Goal: Task Accomplishment & Management: Use online tool/utility

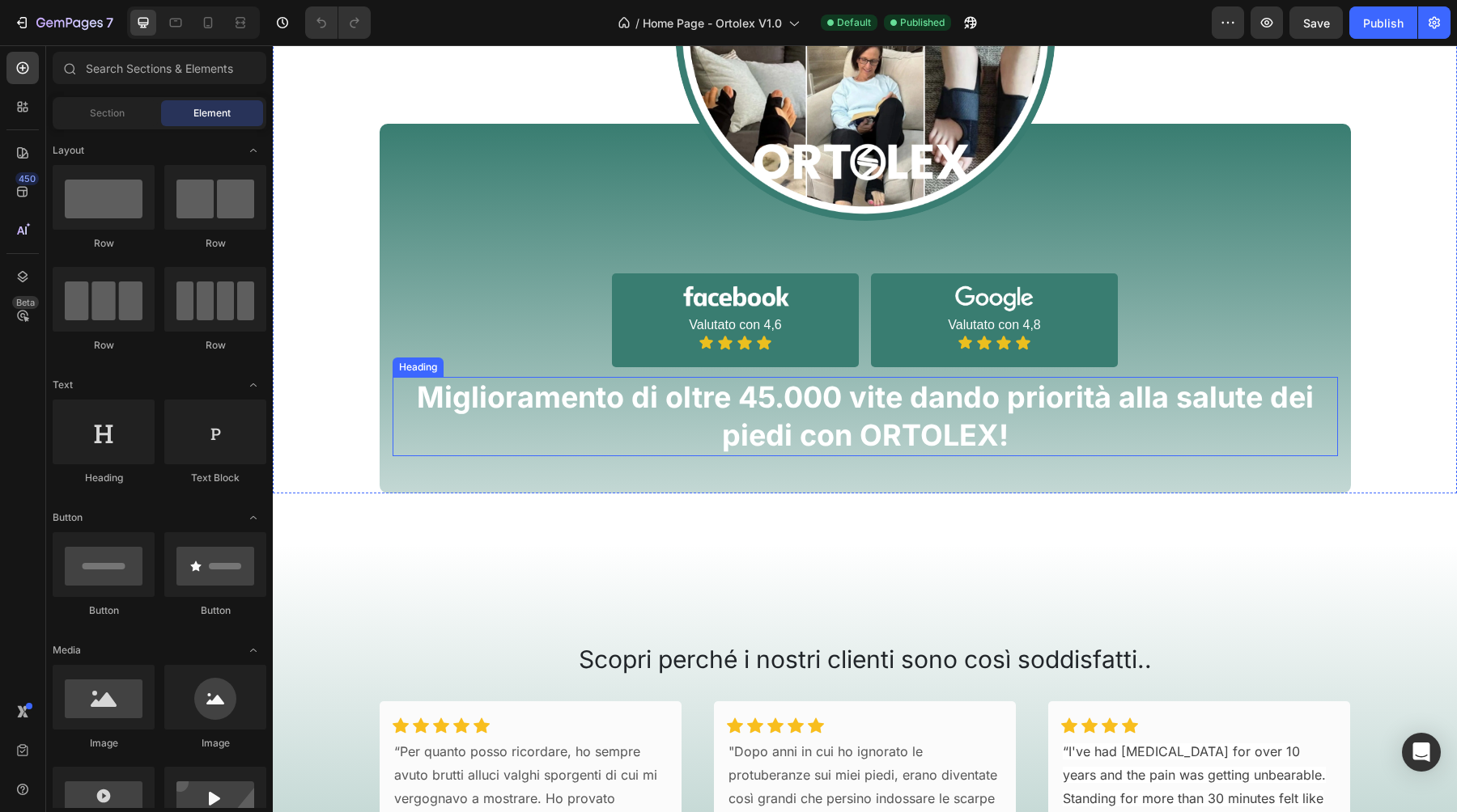
scroll to position [1368, 0]
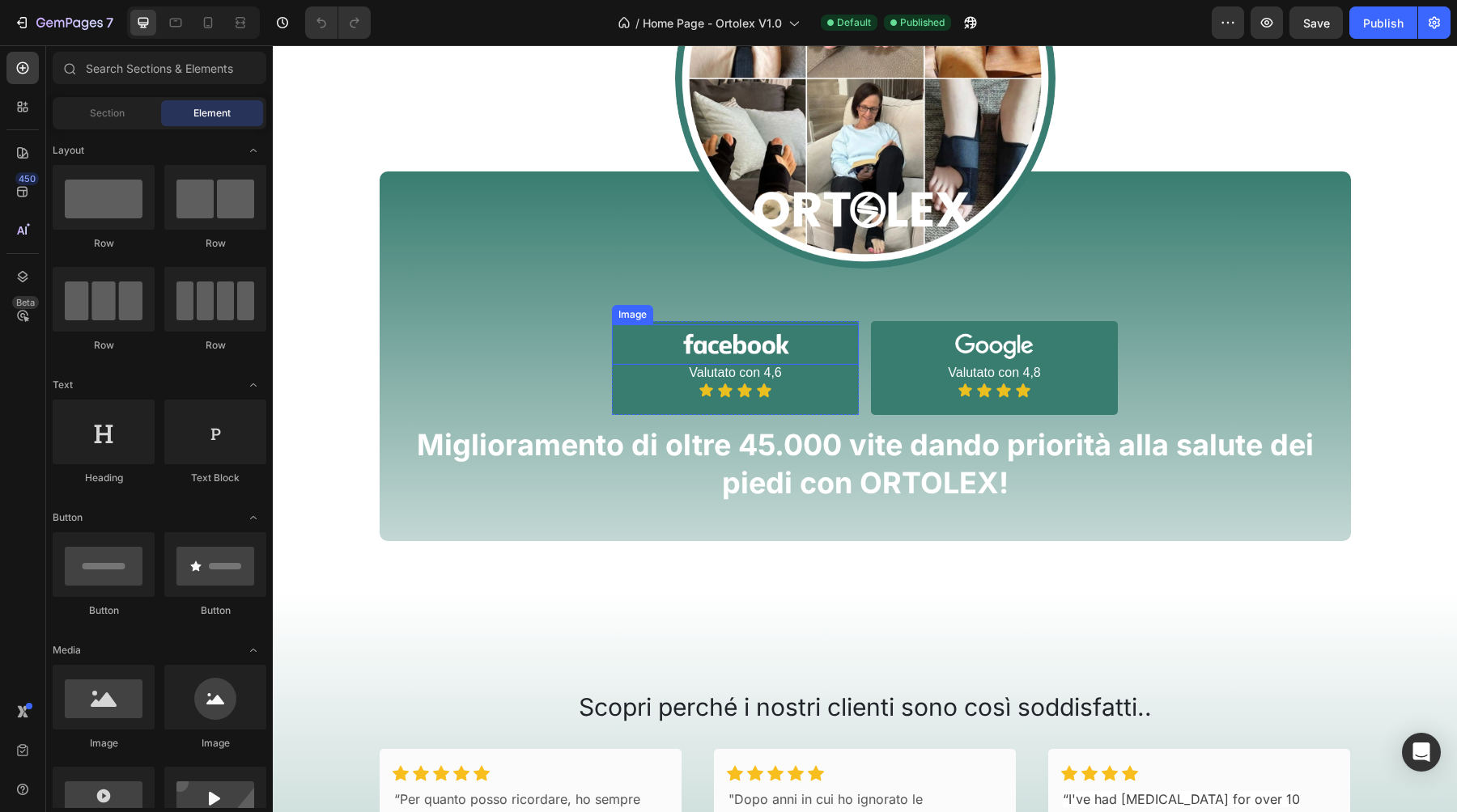
click at [717, 352] on img at bounding box center [736, 345] width 195 height 41
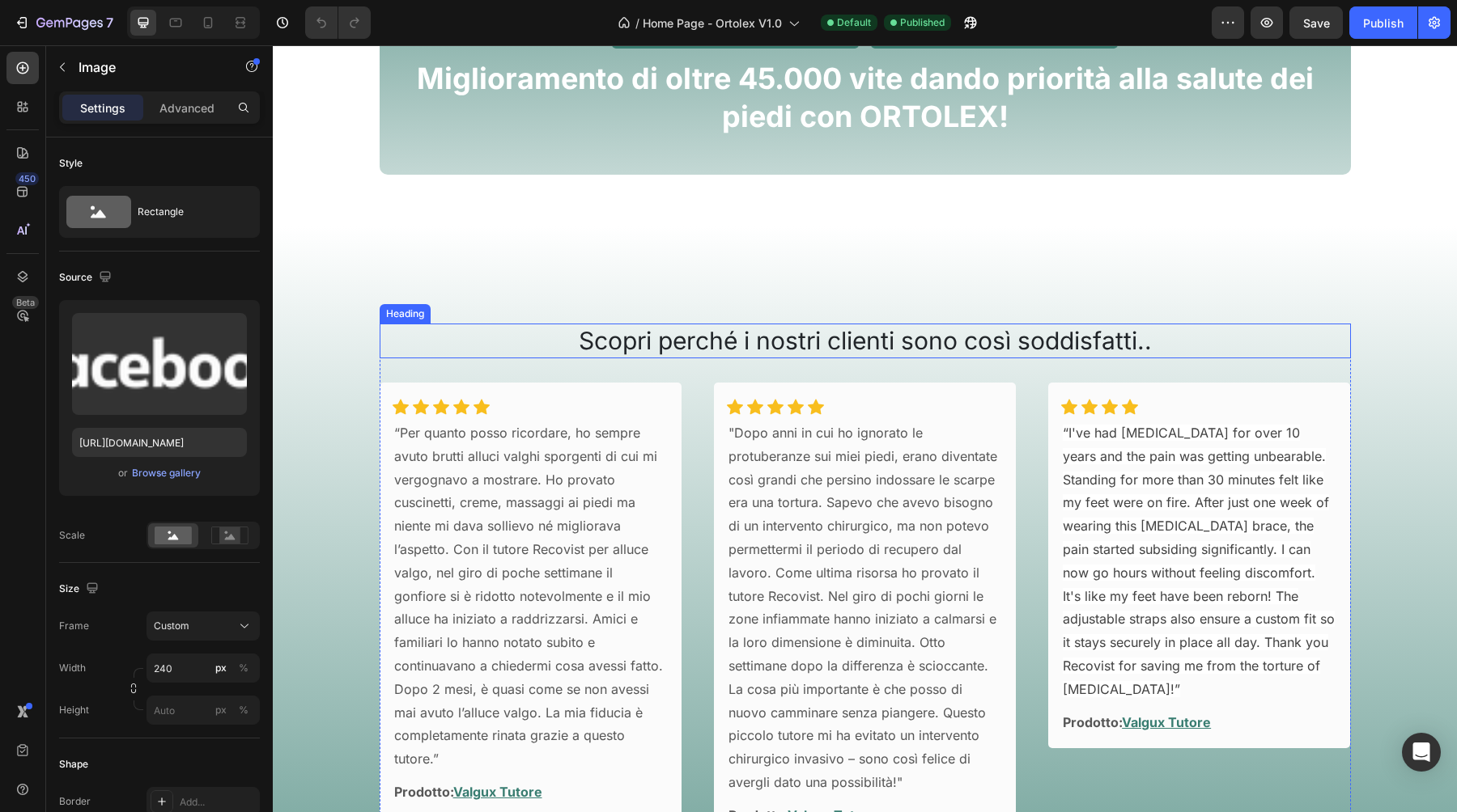
scroll to position [1698, 0]
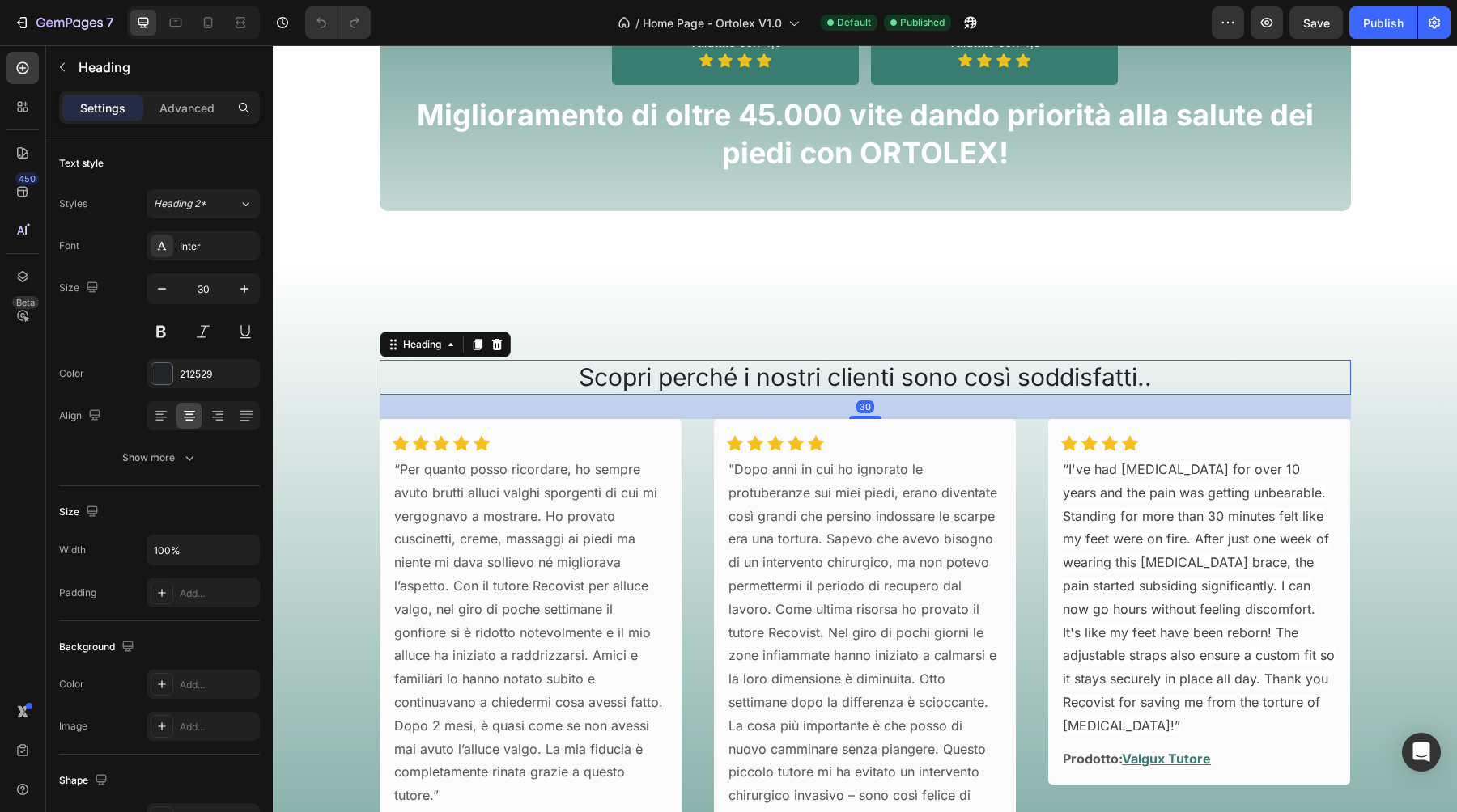
click at [692, 390] on h2 "Scopri perché i nostri clienti sono così soddisfatti.." at bounding box center [865, 378] width 971 height 35
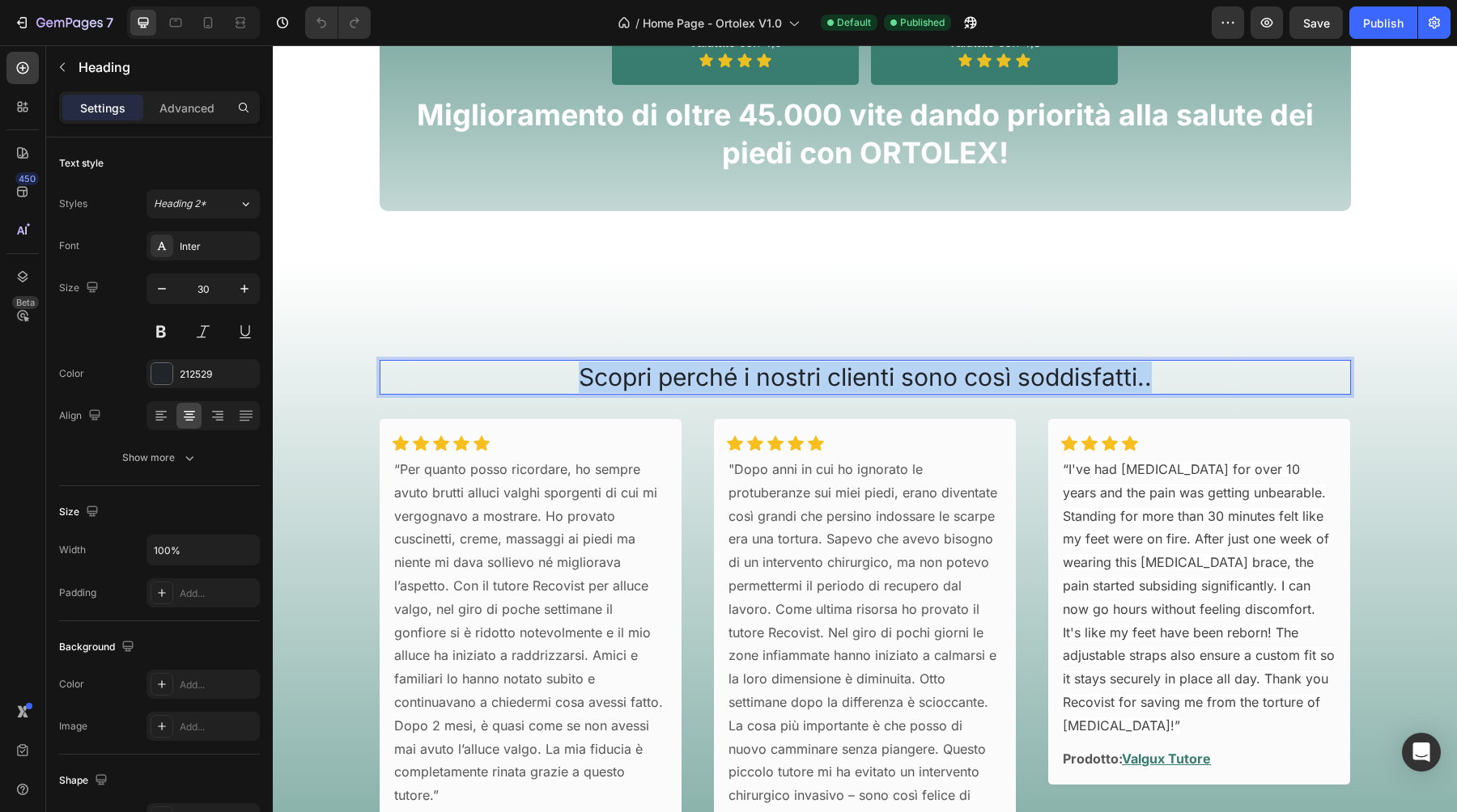
click at [692, 390] on p "Scopri perché i nostri clienti sono così soddisfatti.." at bounding box center [865, 378] width 968 height 31
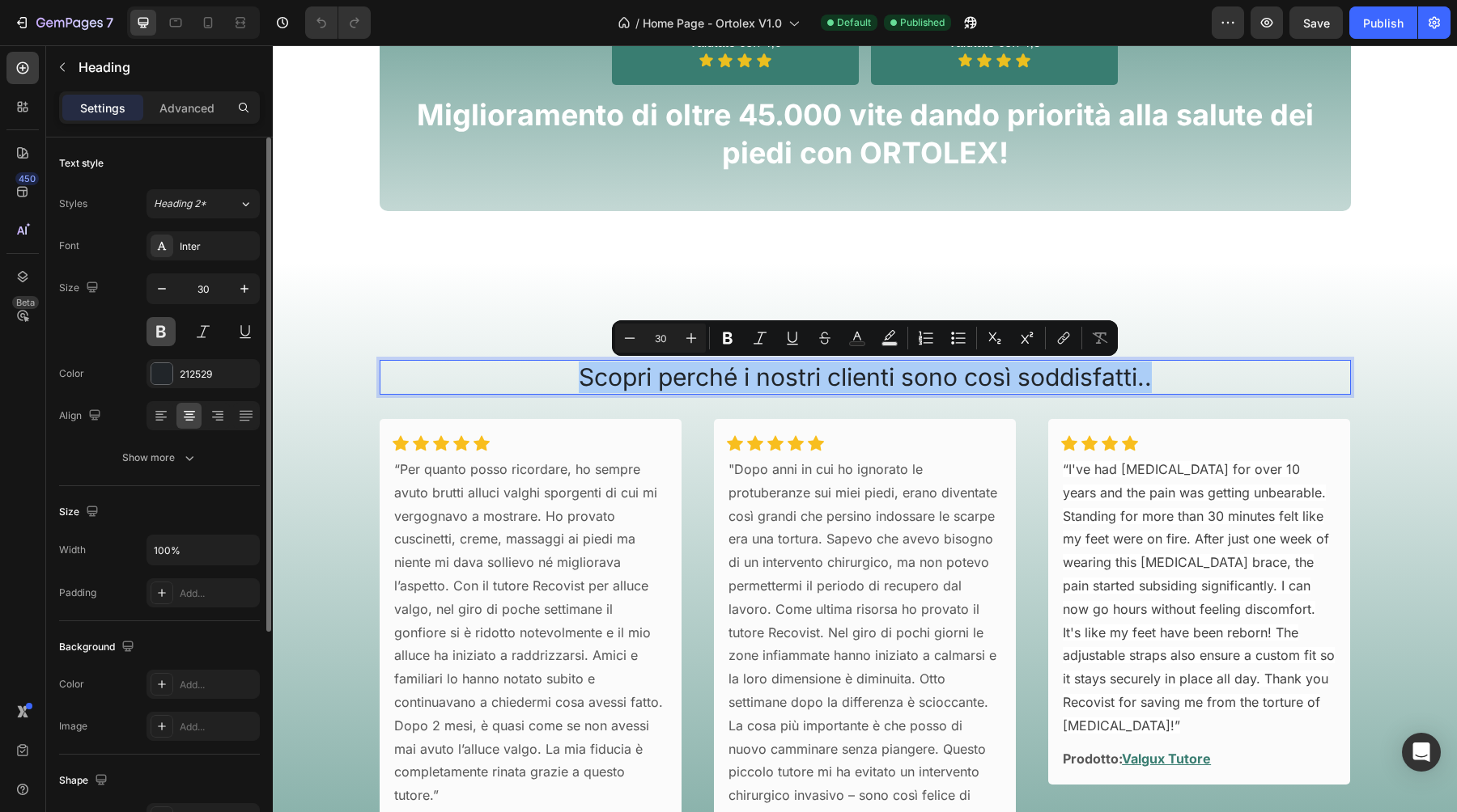
click at [164, 326] on button at bounding box center [161, 331] width 29 height 29
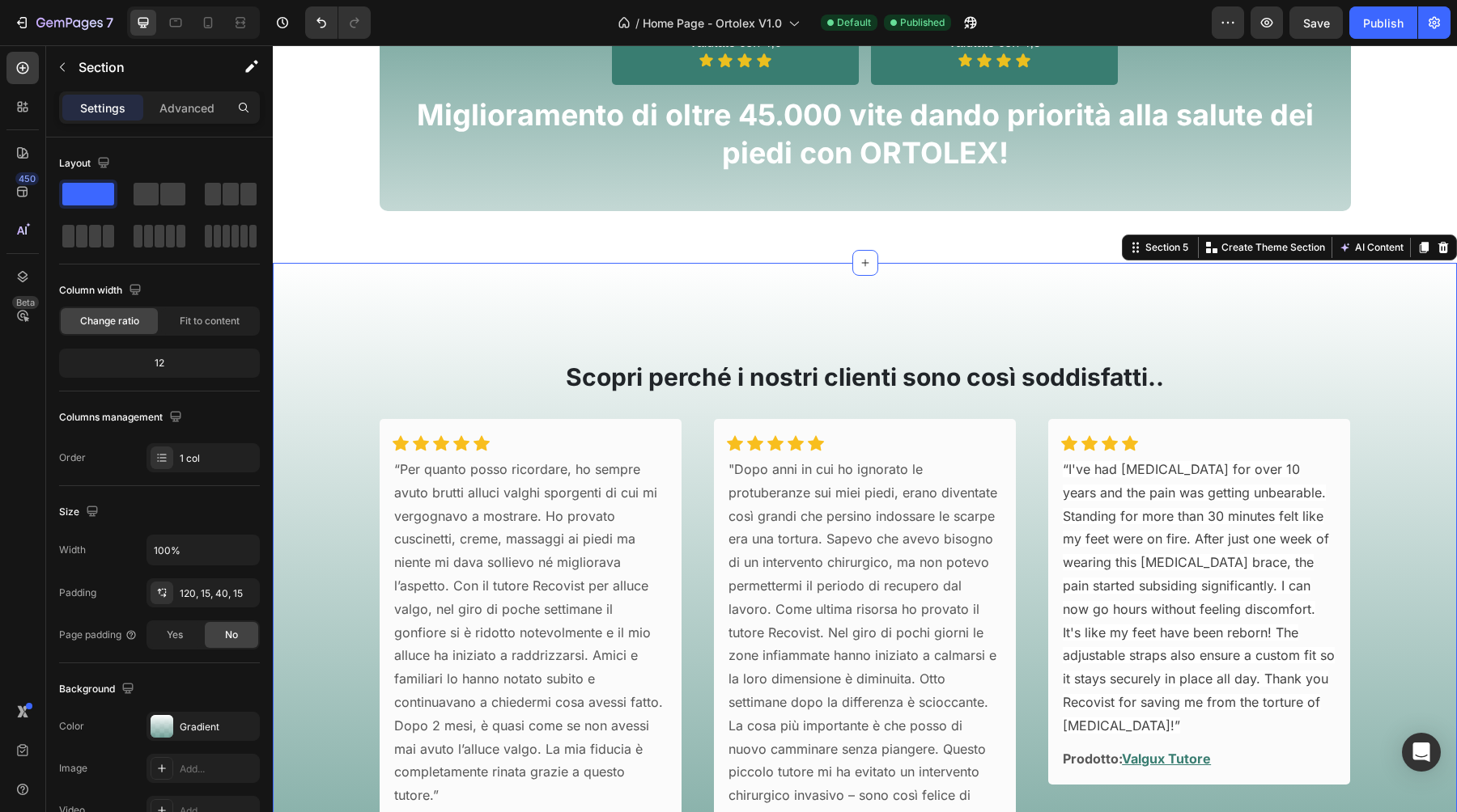
click at [446, 263] on div "Scopri perché i nostri clienti sono così soddisfatti.. Heading Icon Icon Icon I…" at bounding box center [865, 587] width 1184 height 648
click at [213, 22] on icon at bounding box center [208, 23] width 16 height 16
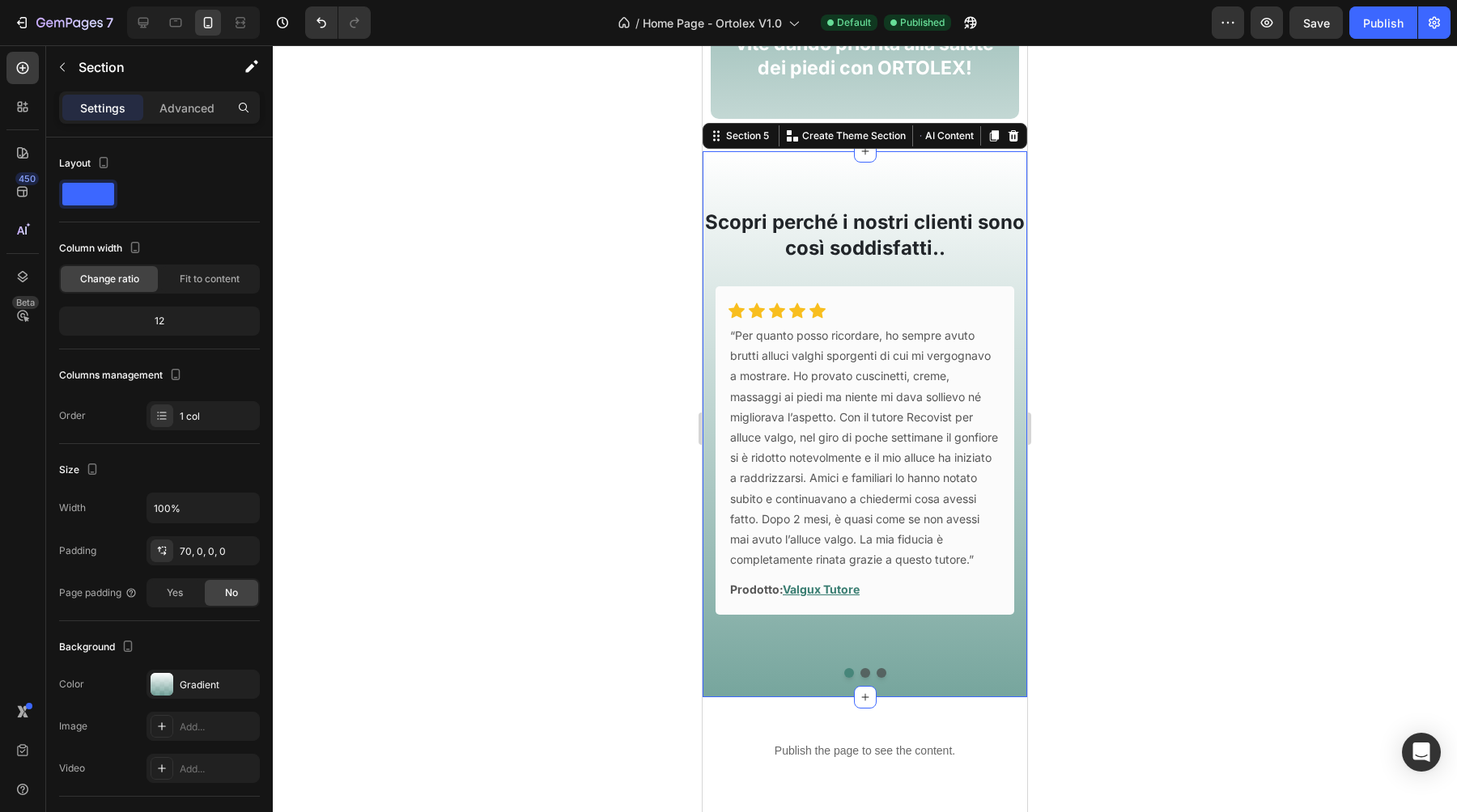
scroll to position [1822, 0]
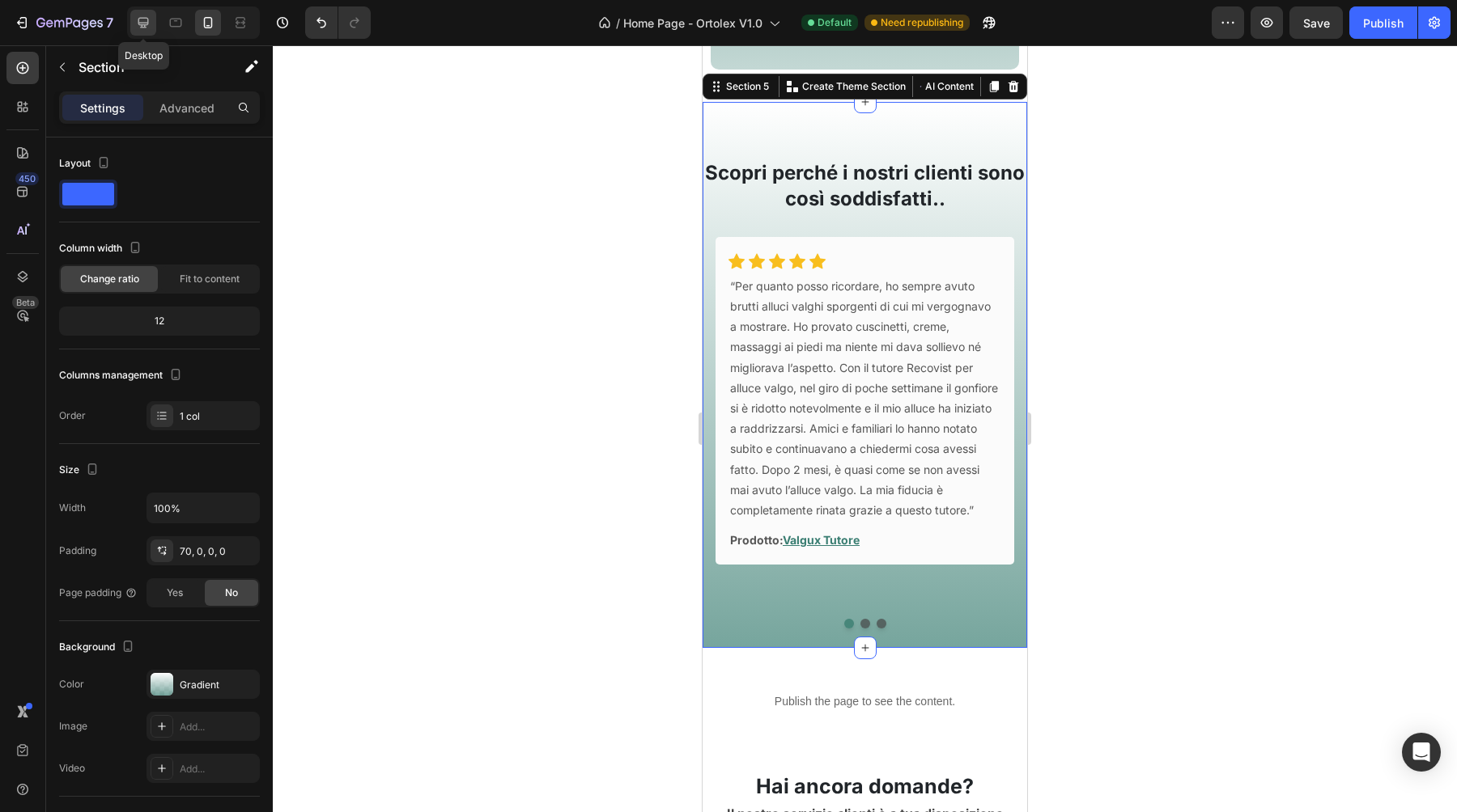
click at [137, 22] on icon at bounding box center [143, 23] width 16 height 16
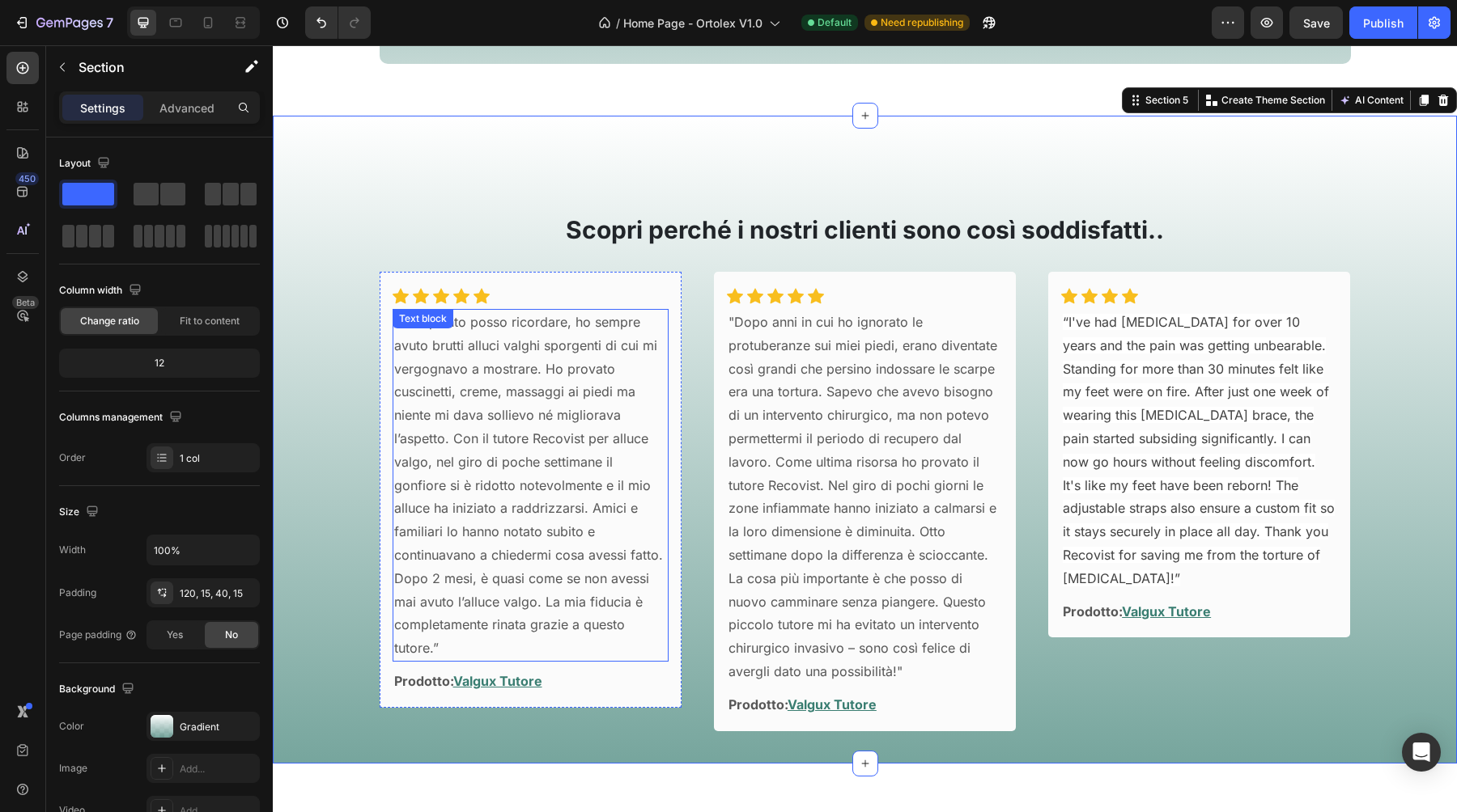
scroll to position [1859, 0]
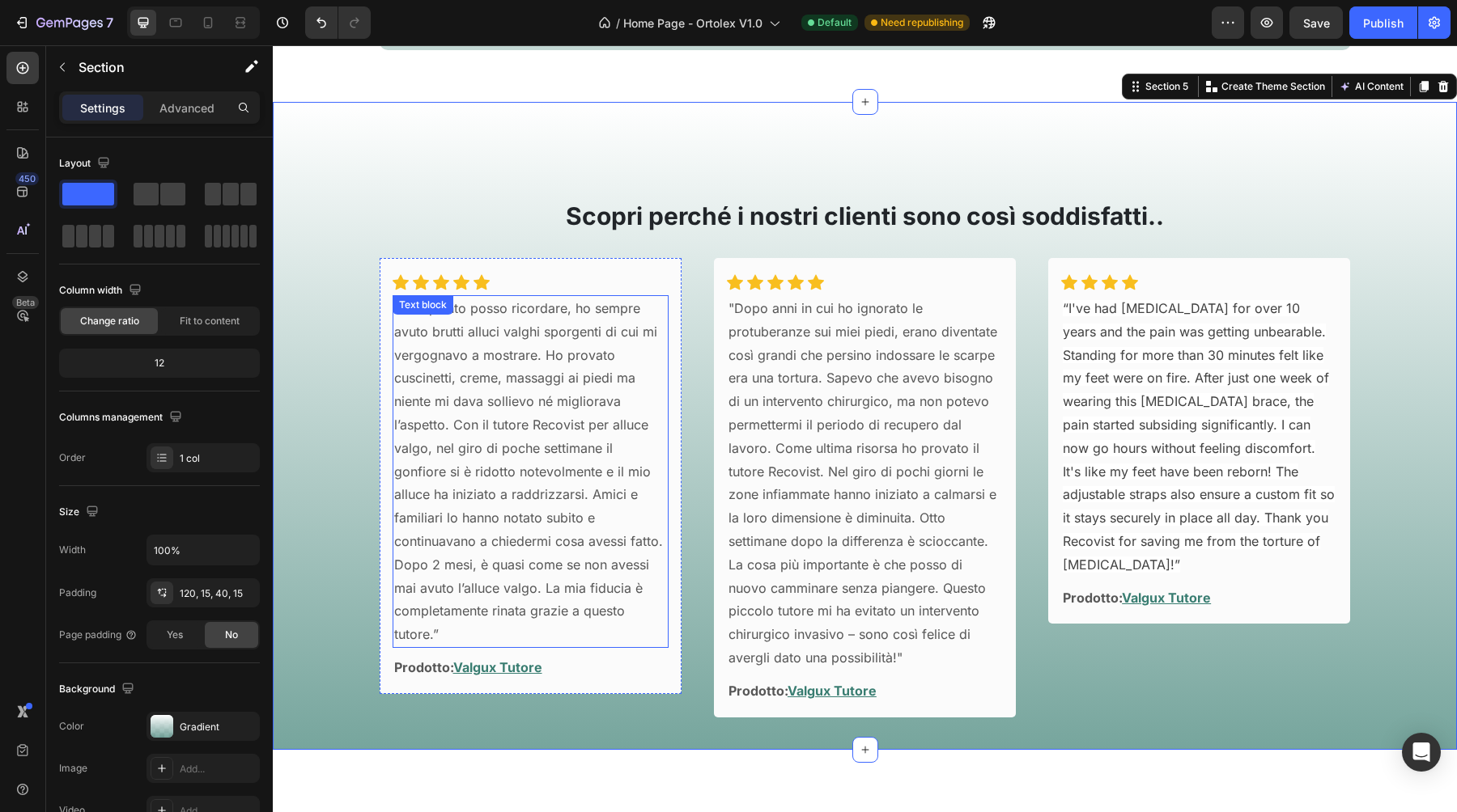
click at [572, 377] on p "“Per quanto posso ricordare, ho sempre avuto brutti alluci valghi sporgenti di …" at bounding box center [530, 472] width 273 height 350
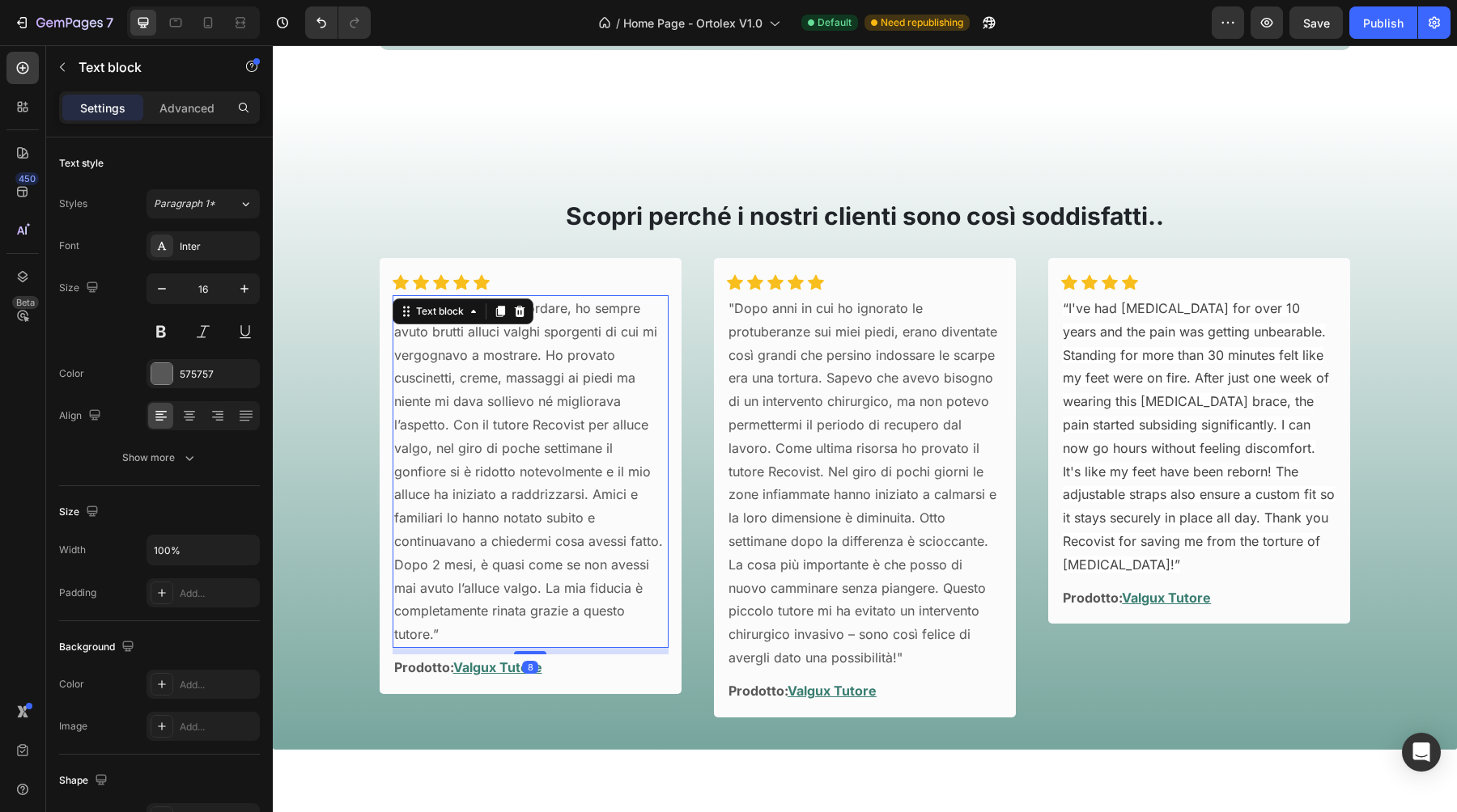
click at [480, 508] on p "“Per quanto posso ricordare, ho sempre avuto brutti alluci valghi sporgenti di …" at bounding box center [530, 472] width 273 height 350
click at [543, 420] on p "“Per quanto posso ricordare, ho sempre avuto brutti alluci valghi sporgenti di …" at bounding box center [530, 472] width 273 height 350
click at [555, 420] on p "“Per quanto posso ricordare, ho sempre avuto brutti alluci valghi sporgenti di …" at bounding box center [530, 472] width 273 height 350
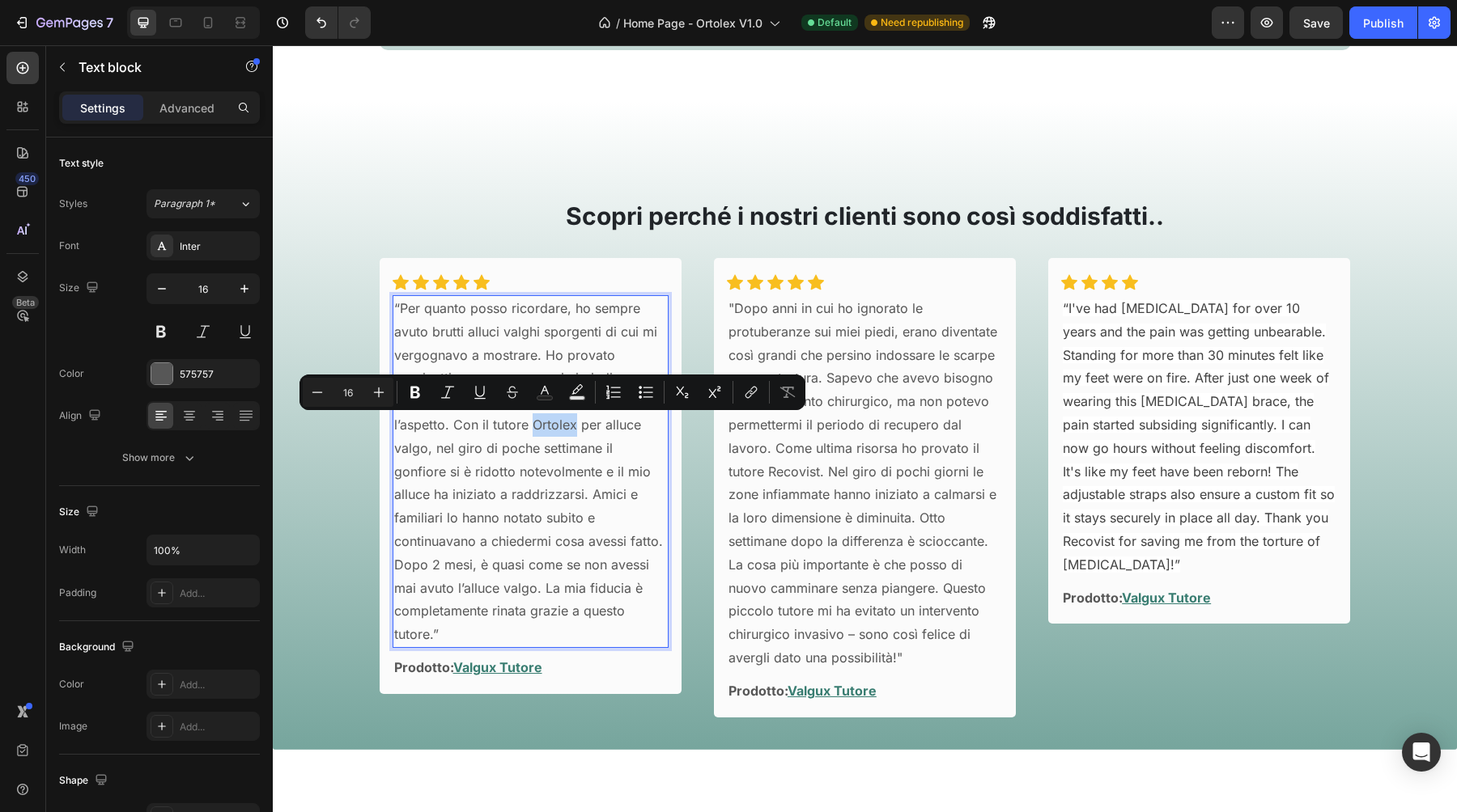
copy p "Ortolex"
click at [834, 444] on p ""Dopo anni in cui ho ignorato le protuberanze sui miei piedi, erano diventate c…" at bounding box center [864, 483] width 273 height 373
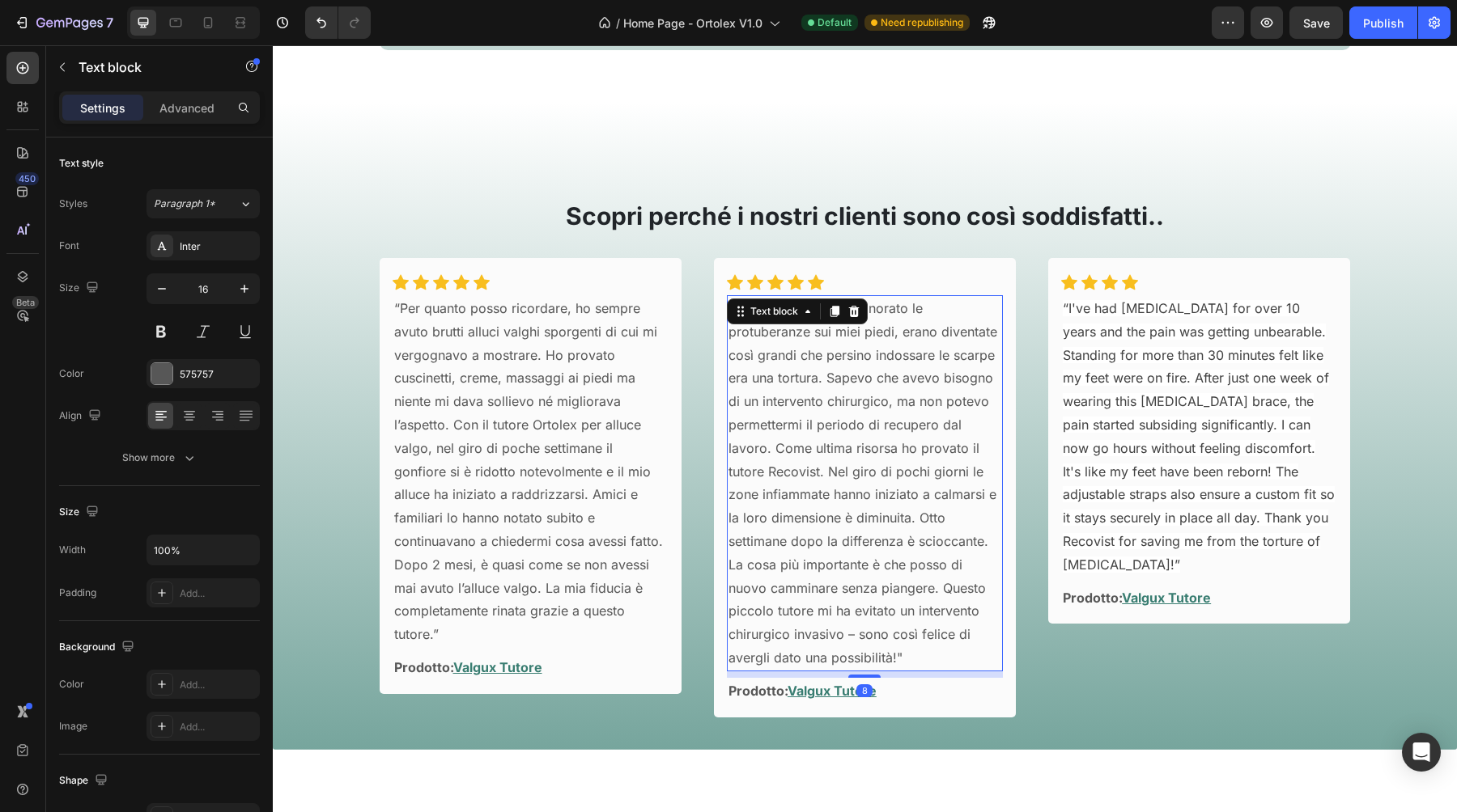
click at [786, 472] on p ""Dopo anni in cui ho ignorato le protuberanze sui miei piedi, erano diventate c…" at bounding box center [864, 483] width 273 height 373
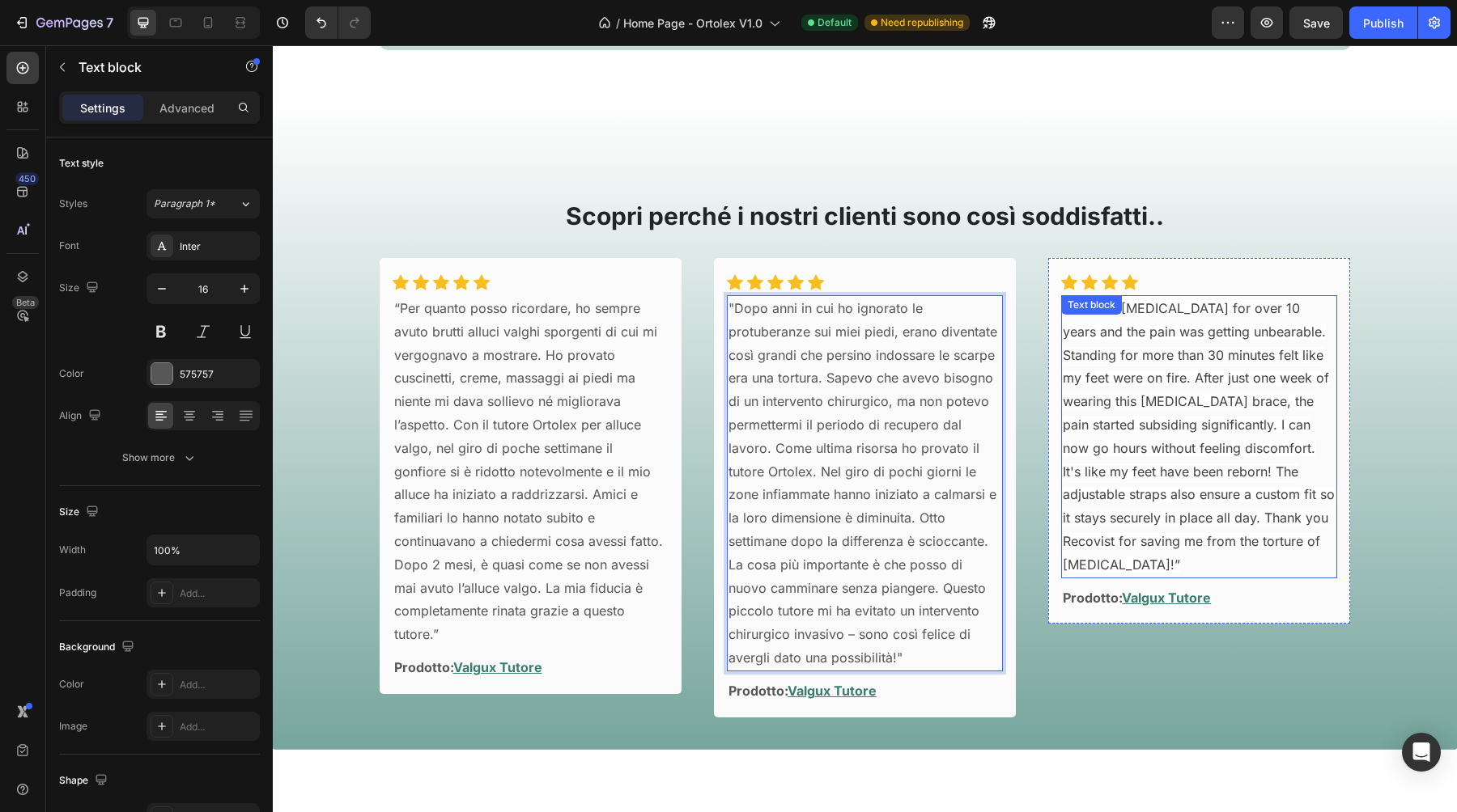
click at [1232, 518] on span "“I've had [MEDICAL_DATA] for over 10 years and the pain was getting unbearable.…" at bounding box center [1199, 436] width 272 height 273
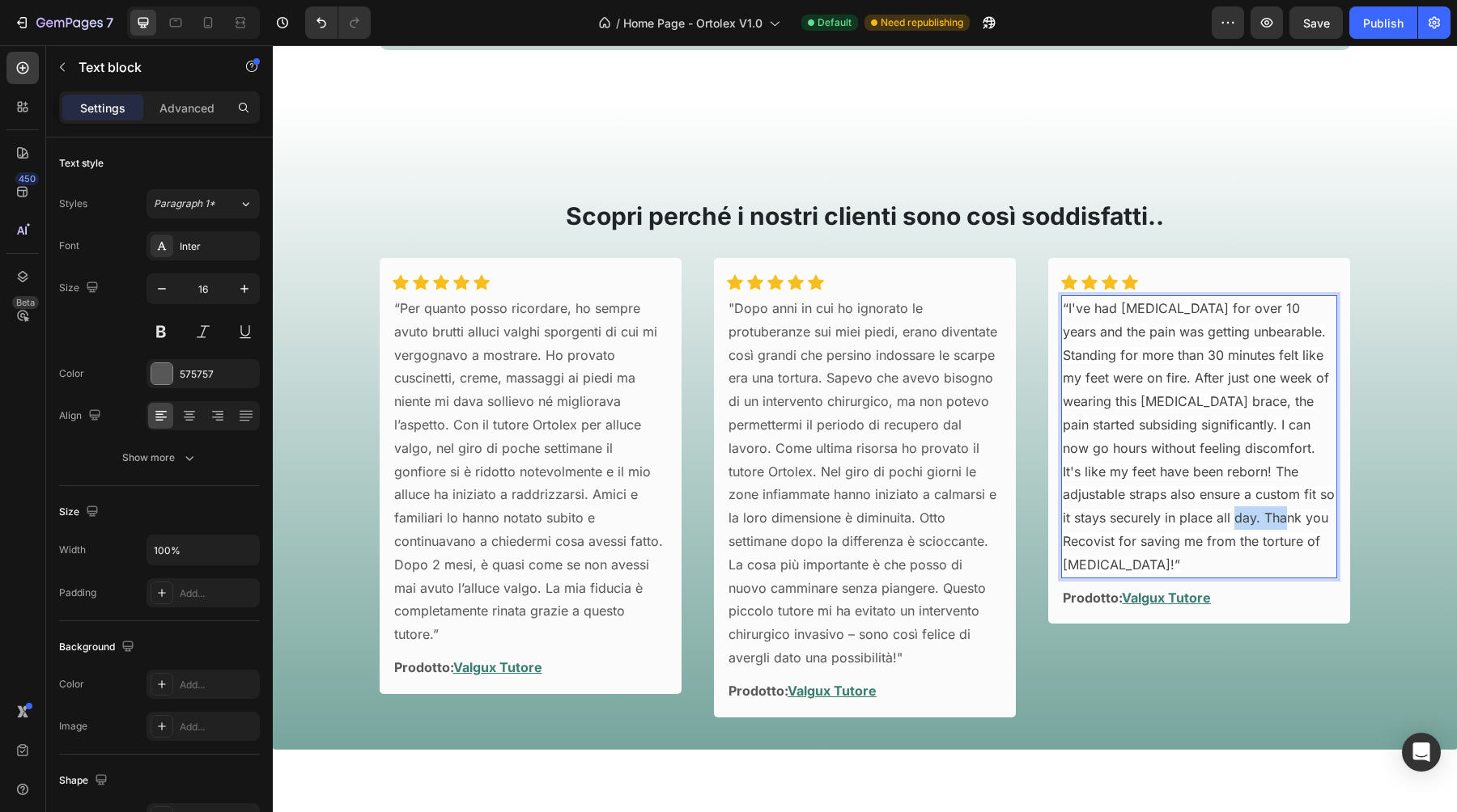
click at [1232, 518] on span "“I've had [MEDICAL_DATA] for over 10 years and the pain was getting unbearable.…" at bounding box center [1199, 436] width 272 height 273
click at [1232, 430] on span "“I've had [MEDICAL_DATA] for over 10 years and the pain was getting unbearable.…" at bounding box center [1199, 436] width 272 height 273
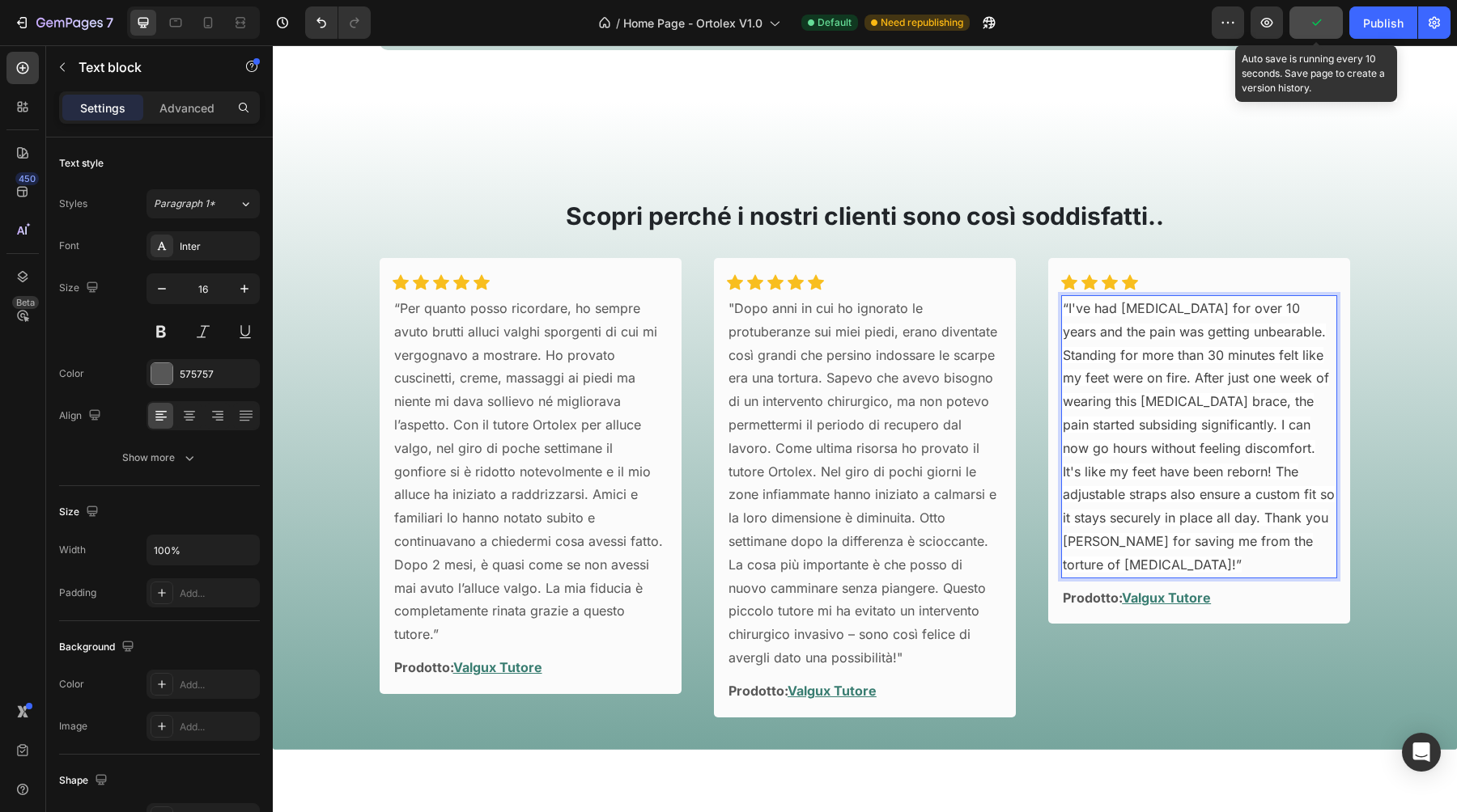
click at [1317, 24] on icon "button" at bounding box center [1316, 23] width 9 height 7
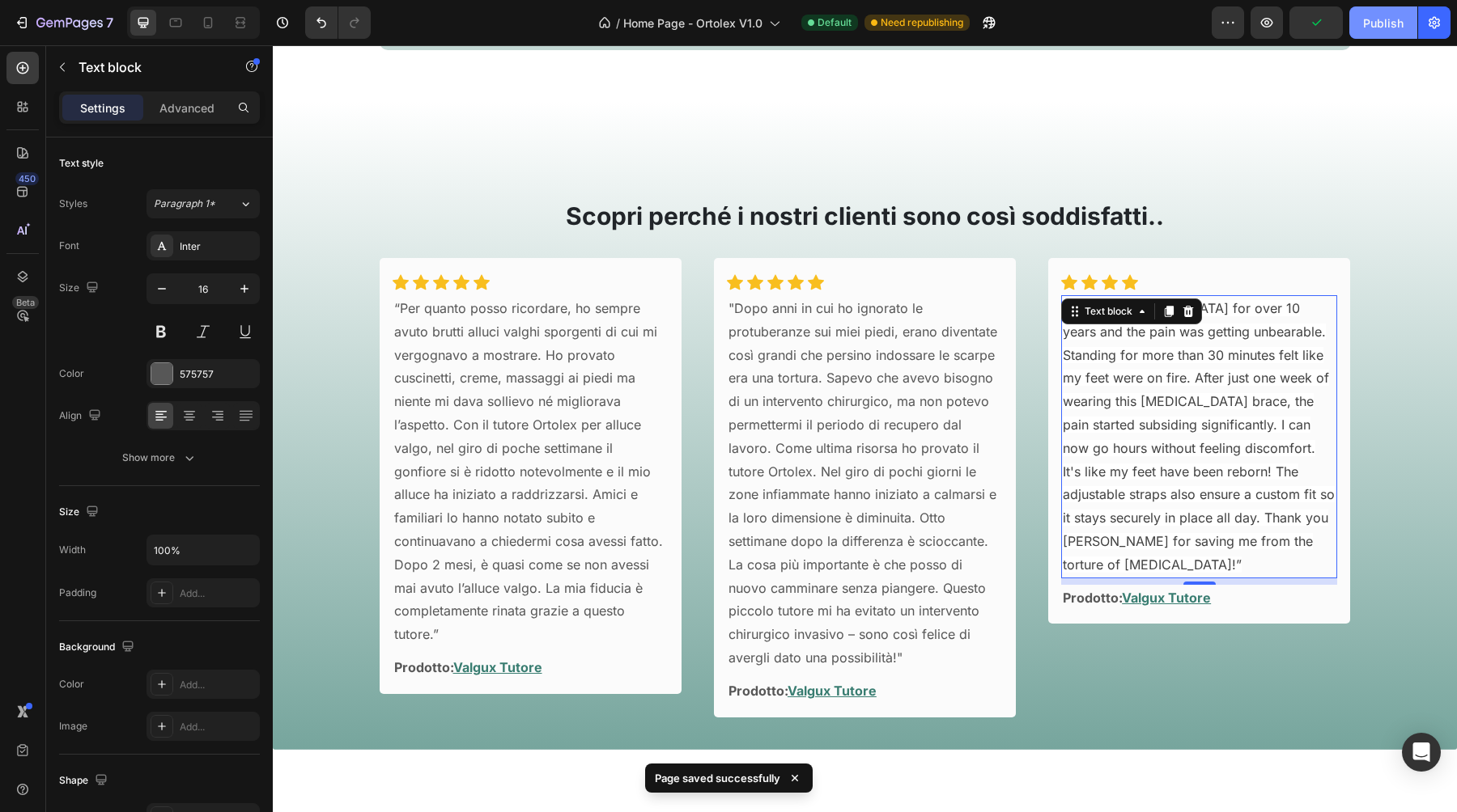
click at [1370, 18] on div "Publish" at bounding box center [1383, 23] width 40 height 17
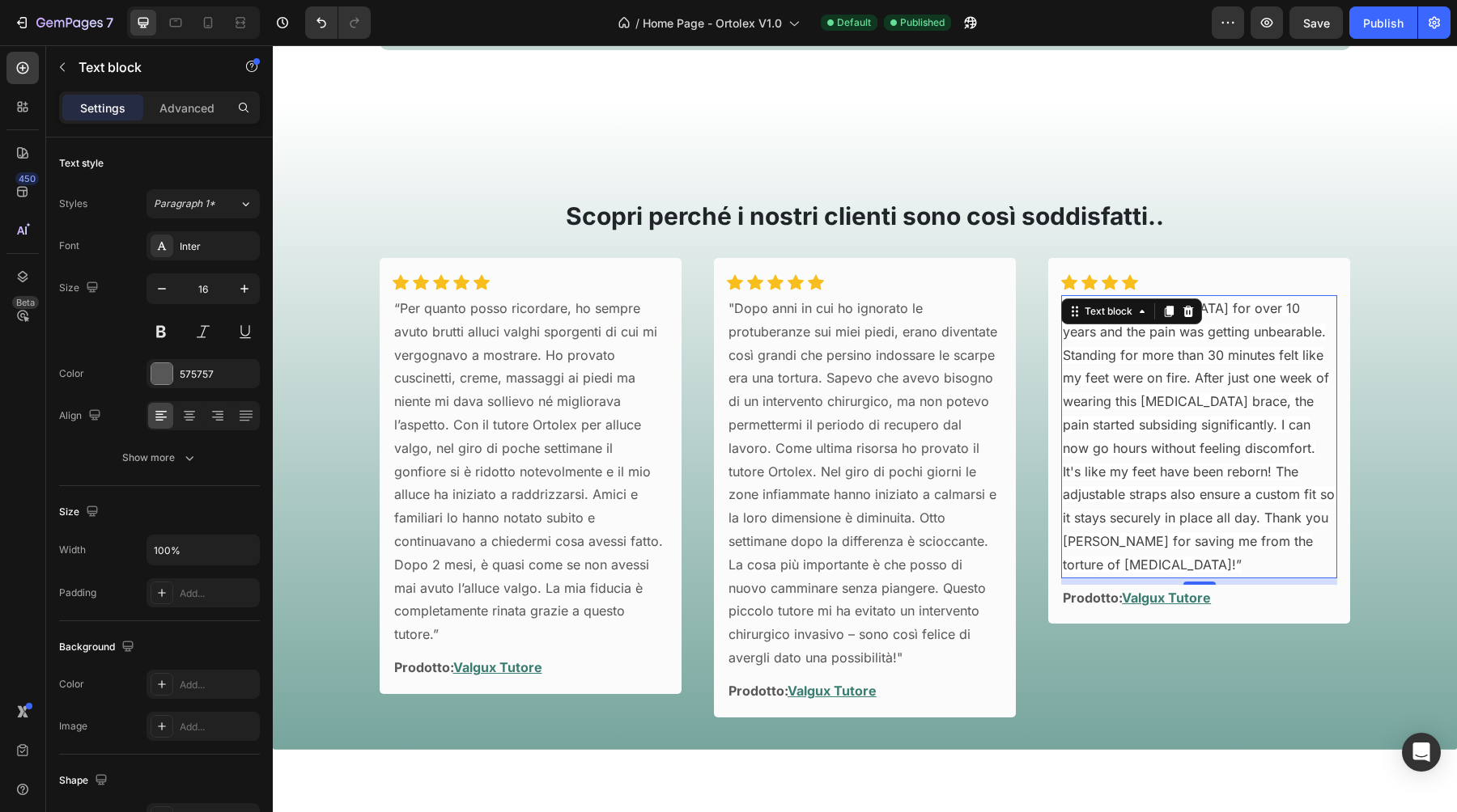
scroll to position [2360, 0]
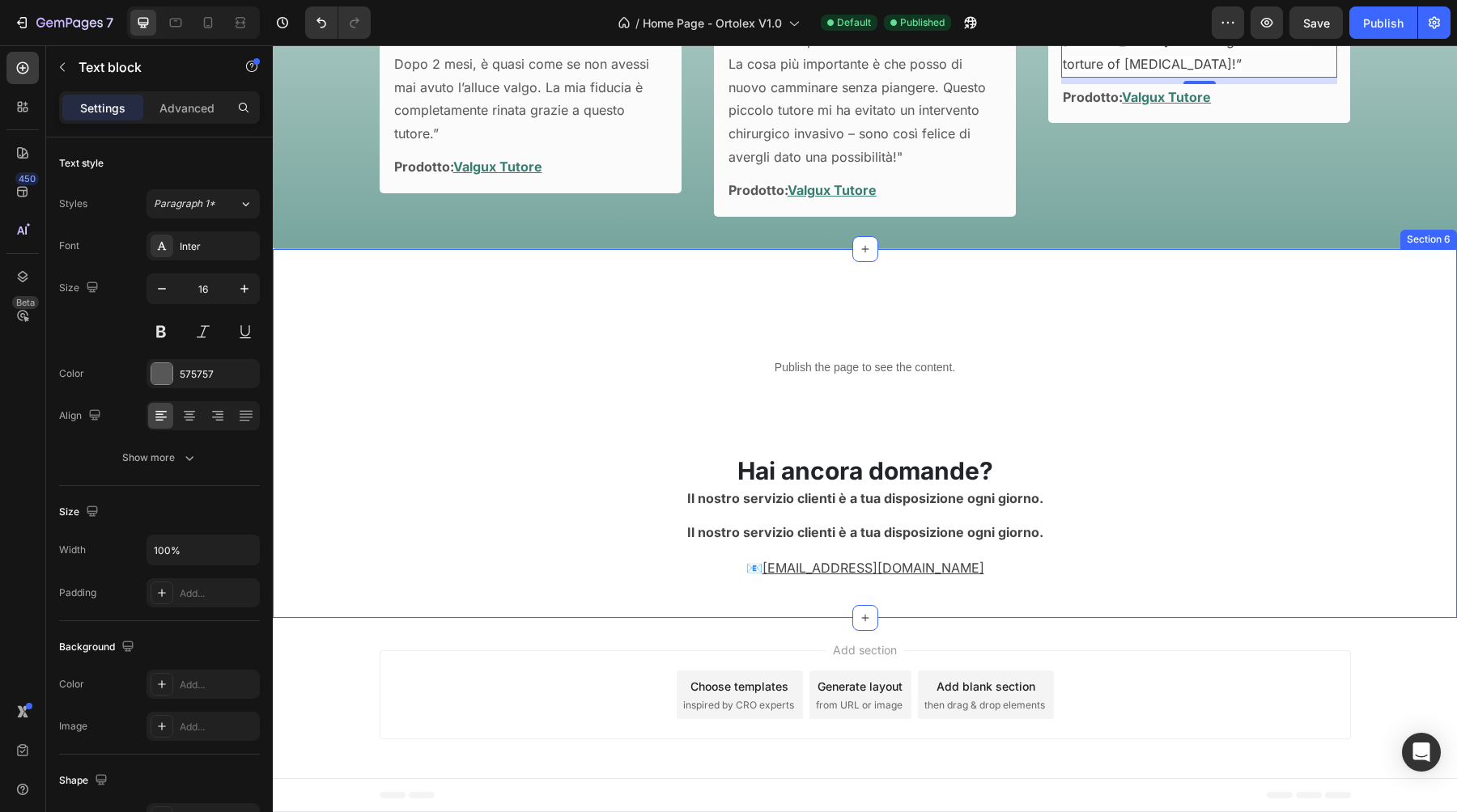
click at [779, 547] on div "Publish the page to see the content. Custom Code Hai ancora domande? Heading Il…" at bounding box center [865, 463] width 1184 height 234
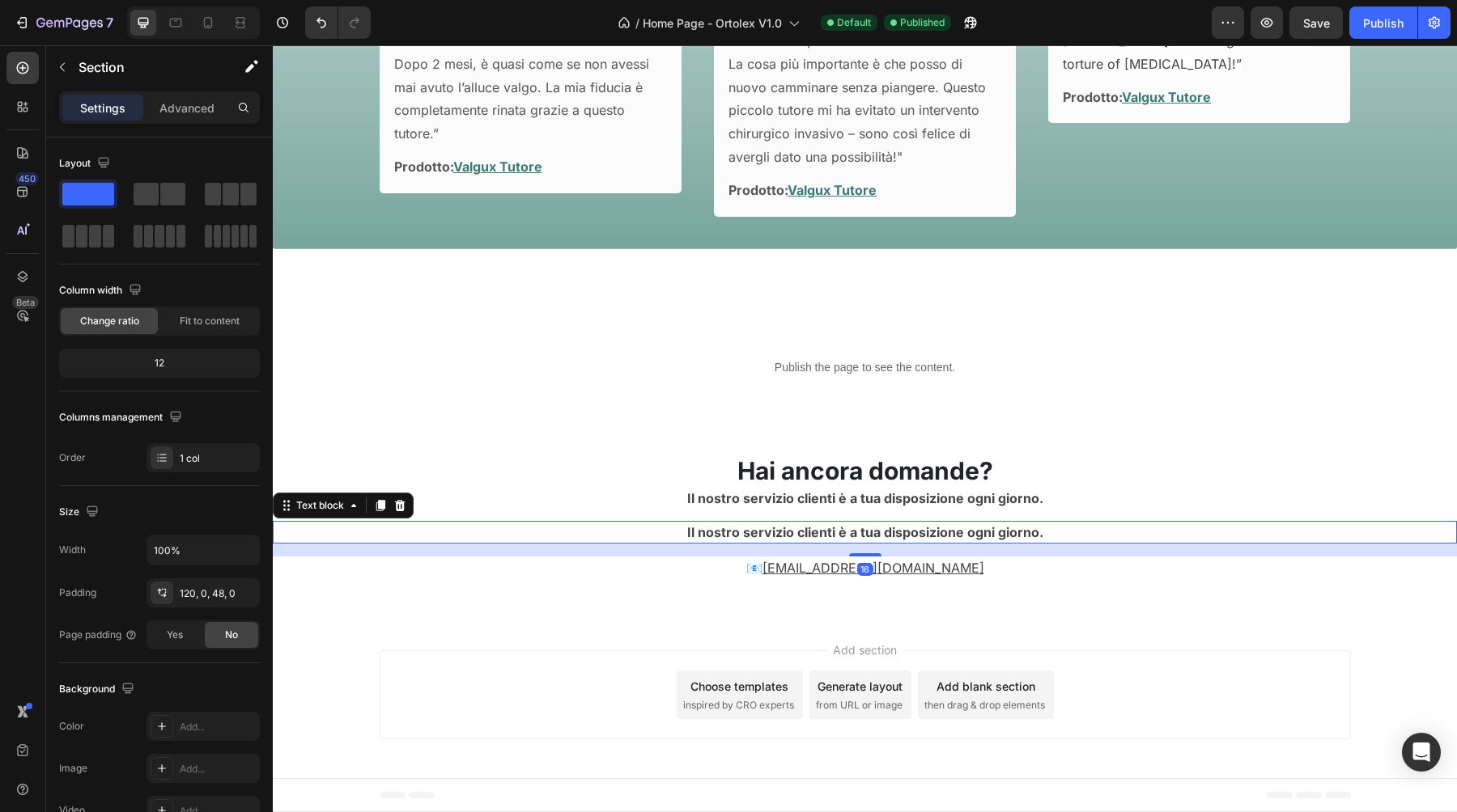
click at [783, 534] on strong "Il nostro servizio clienti è a tua disposizione ogni giorno." at bounding box center [865, 533] width 356 height 16
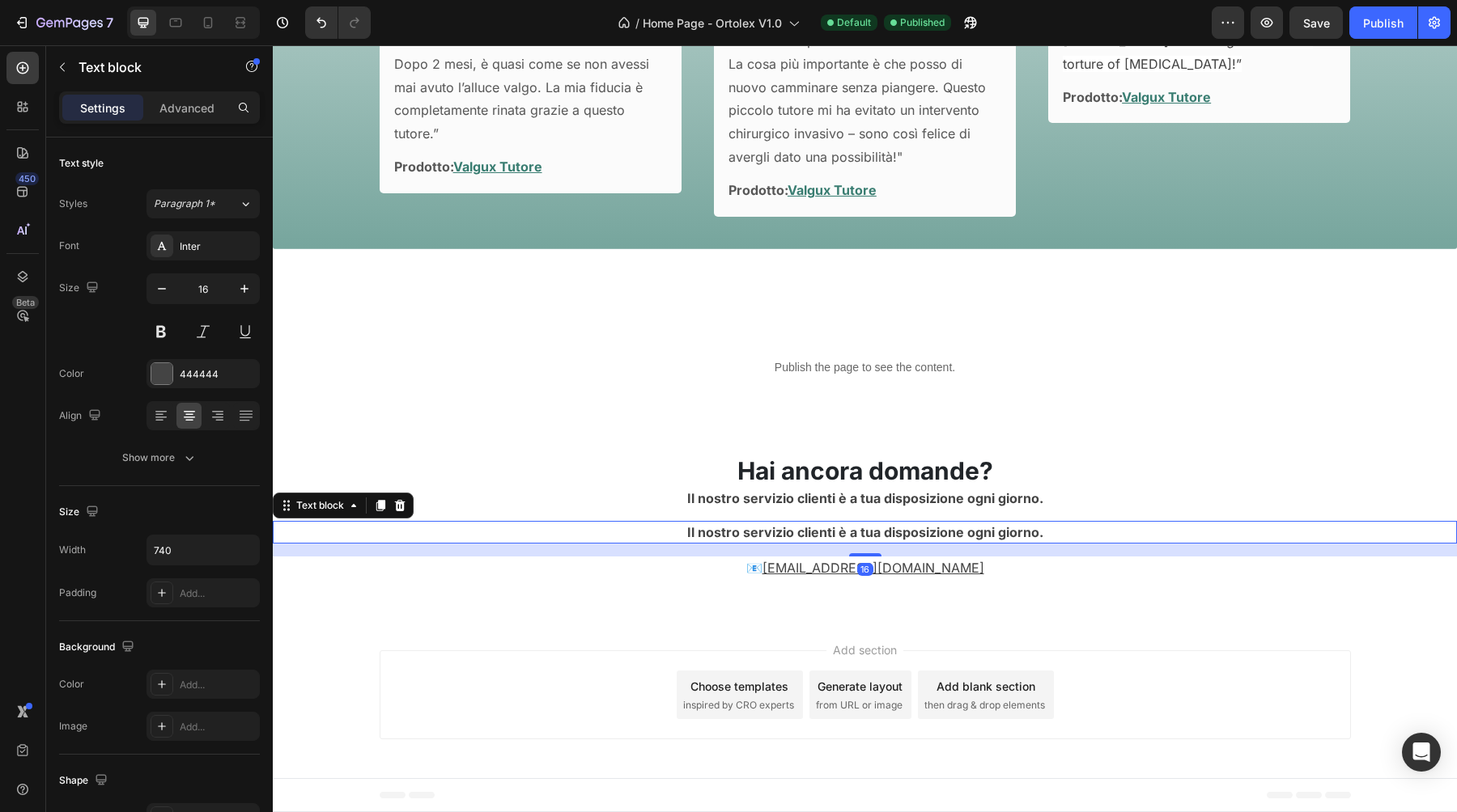
click at [783, 534] on strong "Il nostro servizio clienti è a tua disposizione ogni giorno." at bounding box center [865, 533] width 356 height 16
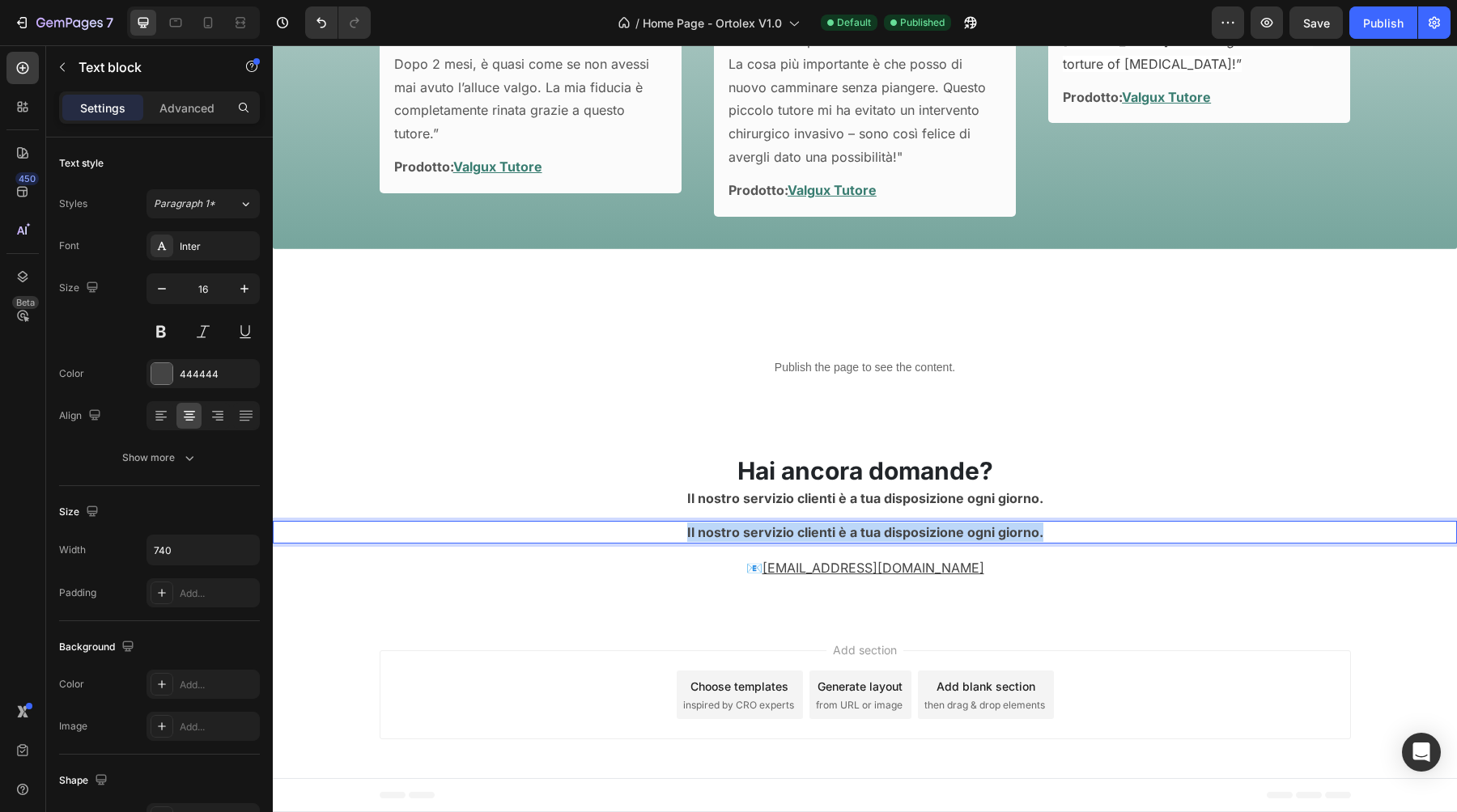
click at [783, 534] on strong "Il nostro servizio clienti è a tua disposizione ogni giorno." at bounding box center [865, 533] width 356 height 16
click at [804, 535] on strong "Dal lunedì al [DATE]: 08:00 – 17:30" at bounding box center [865, 533] width 216 height 16
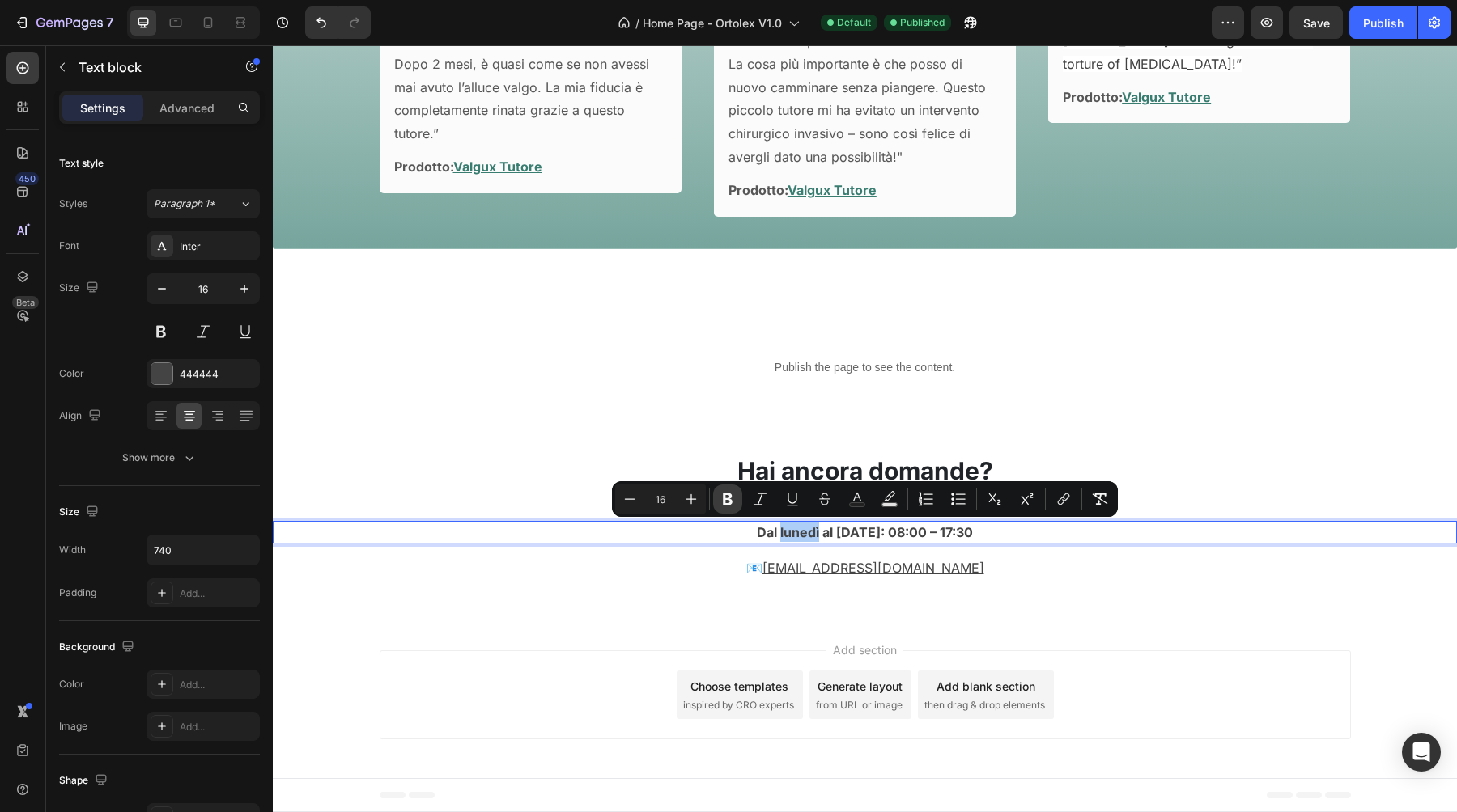
click at [733, 501] on icon "Editor contextual toolbar" at bounding box center [728, 500] width 16 height 16
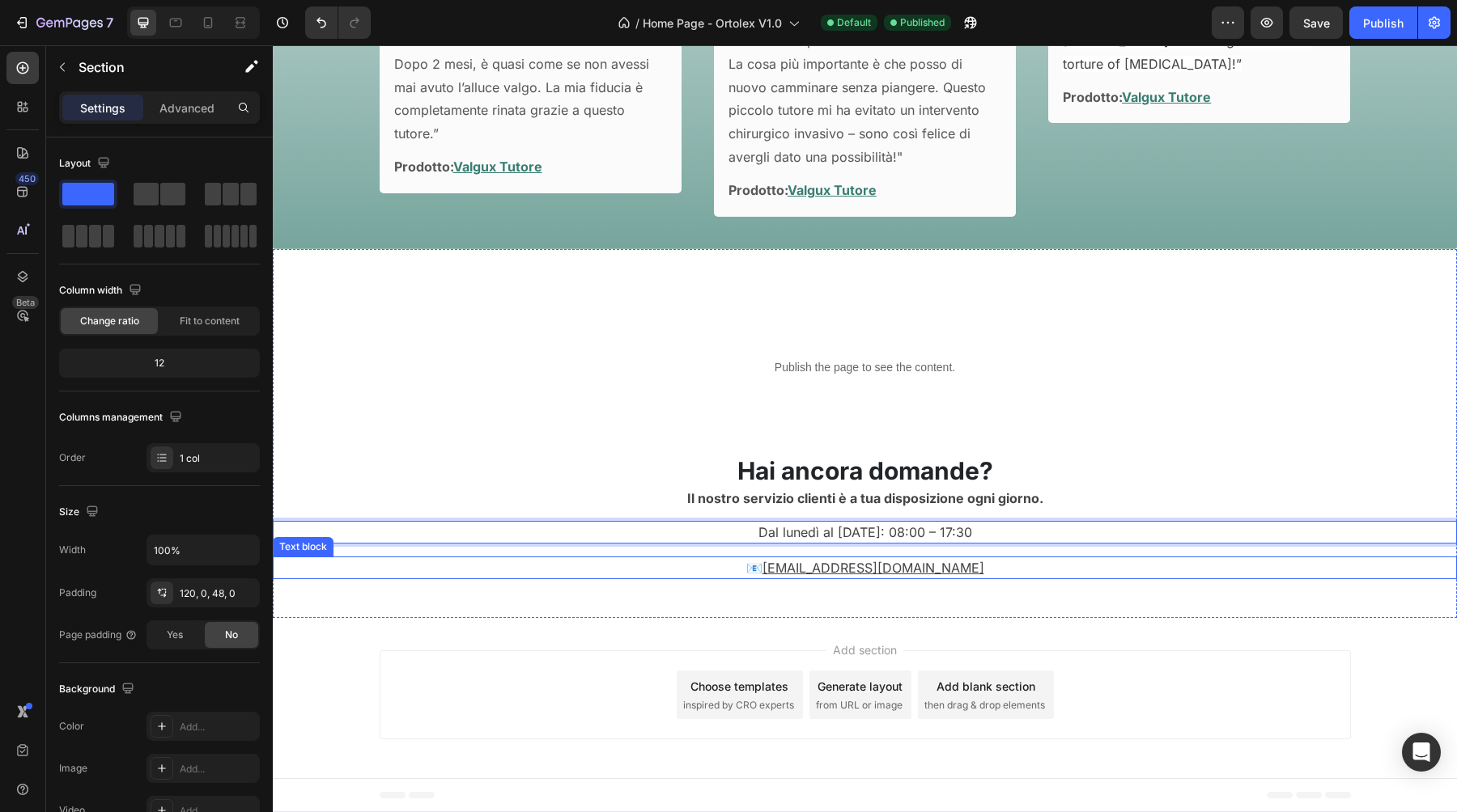
click at [623, 583] on div "Publish the page to see the content. Custom Code Hai ancora domande? Heading Il…" at bounding box center [865, 434] width 1184 height 370
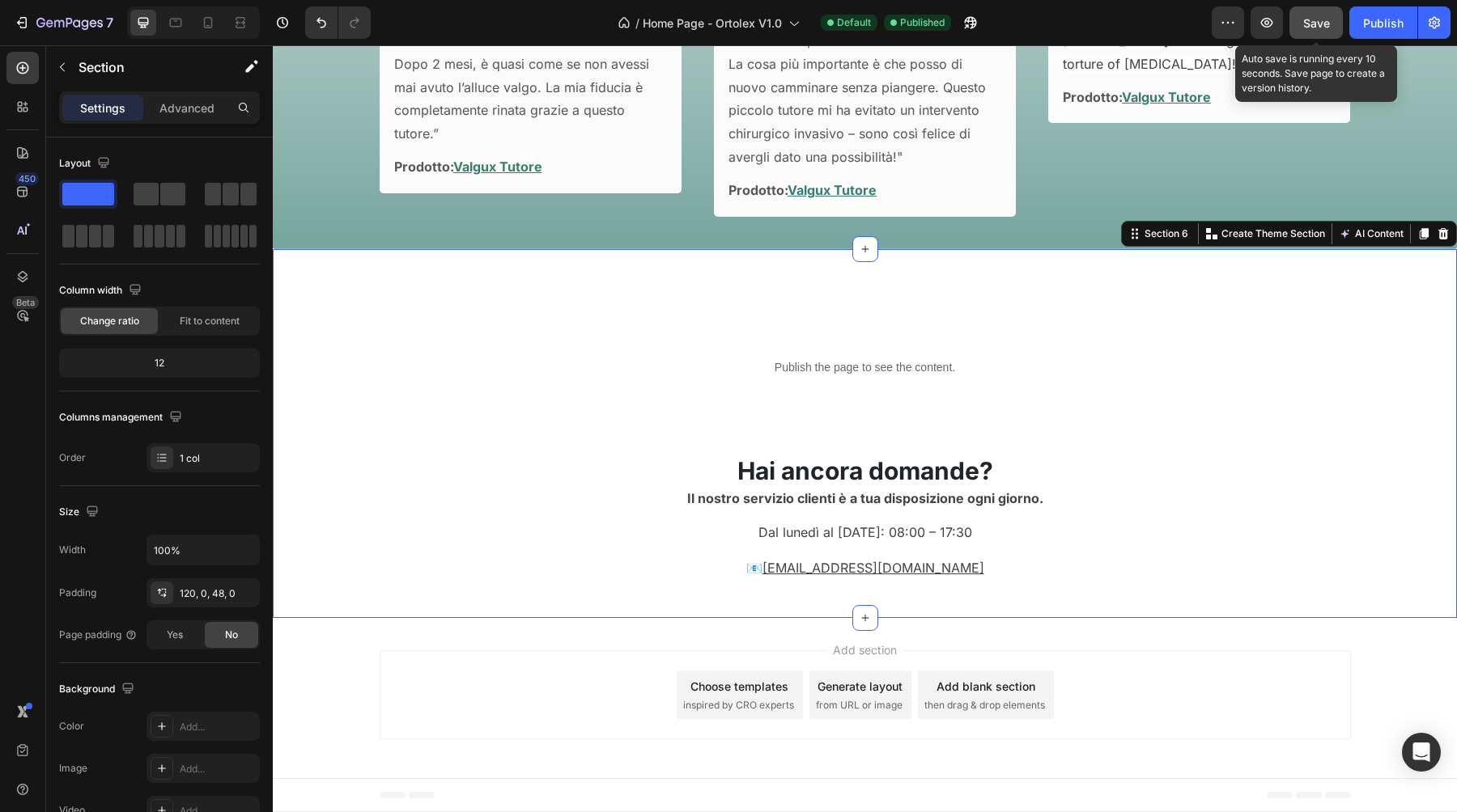
click at [1330, 27] on button "Save" at bounding box center [1316, 22] width 54 height 32
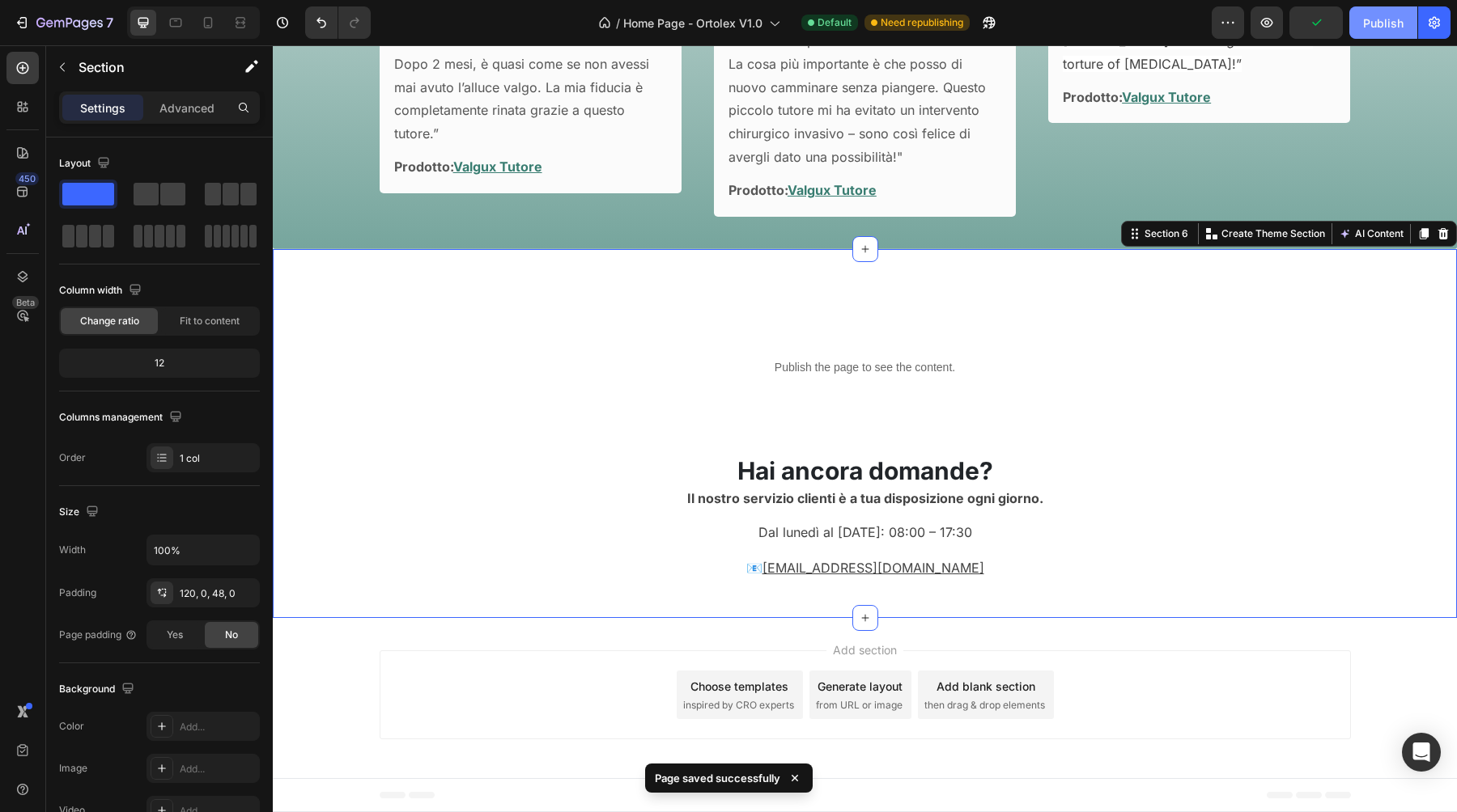
click at [1374, 25] on div "Publish" at bounding box center [1383, 23] width 40 height 17
